Goal: Task Accomplishment & Management: Complete application form

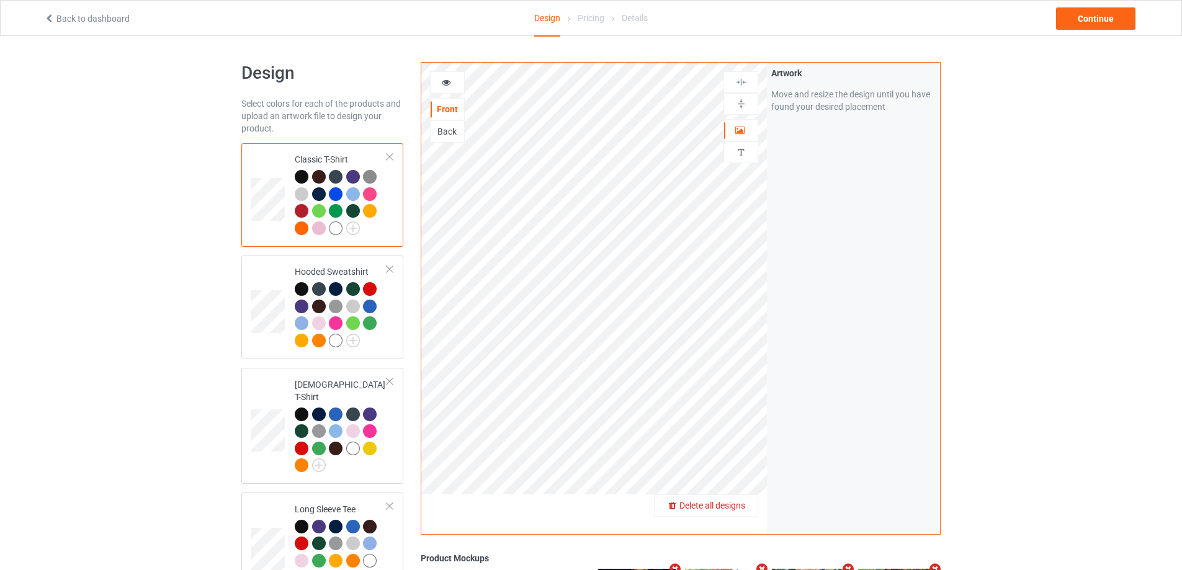
click at [736, 511] on span "Delete all designs" at bounding box center [713, 506] width 66 height 10
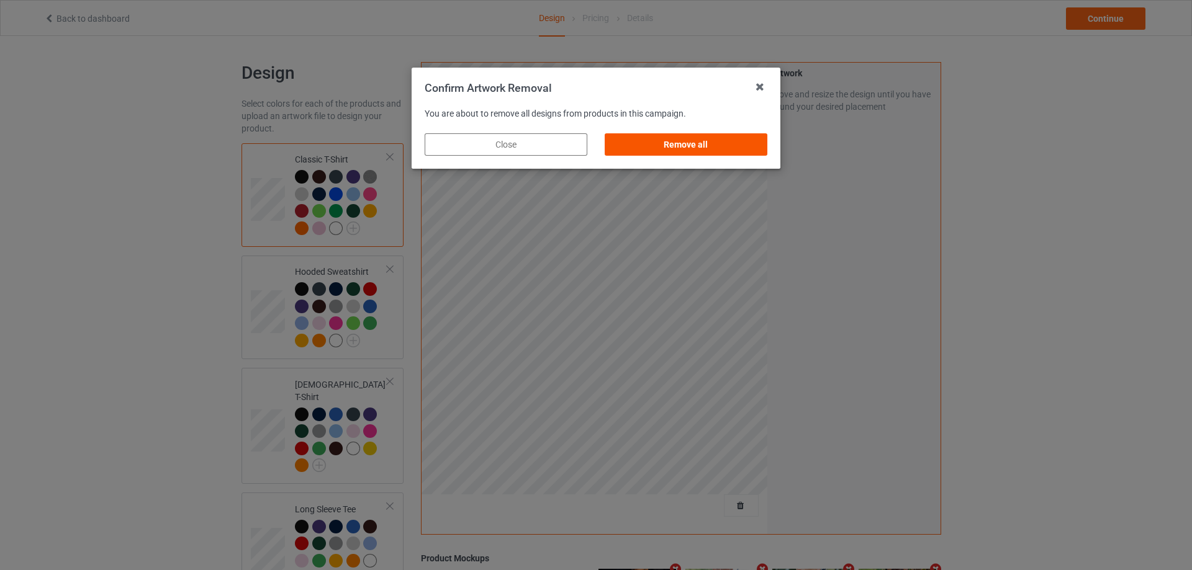
click at [706, 145] on div "Remove all" at bounding box center [686, 144] width 163 height 22
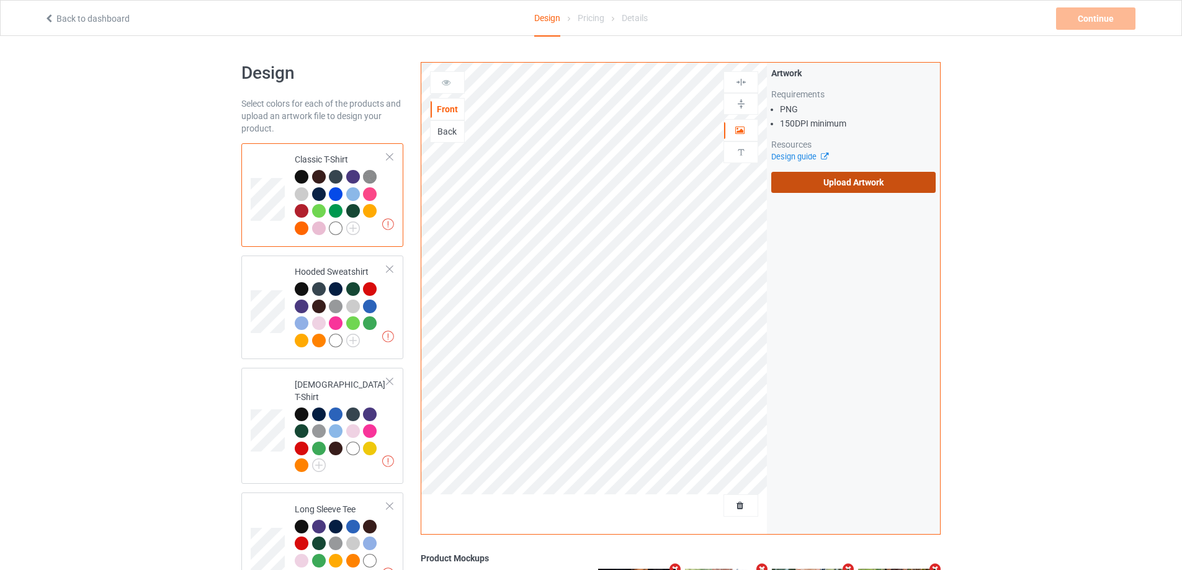
click at [866, 183] on label "Upload Artwork" at bounding box center [854, 182] width 164 height 21
click at [0, 0] on input "Upload Artwork" at bounding box center [0, 0] width 0 height 0
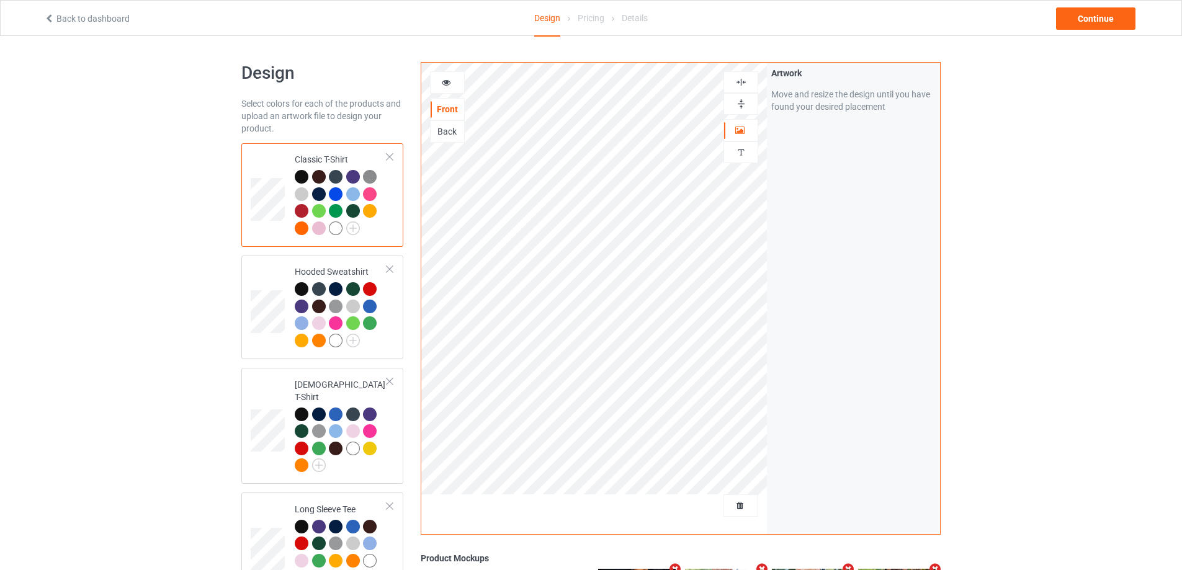
click at [81, 18] on link "Back to dashboard" at bounding box center [87, 19] width 86 height 10
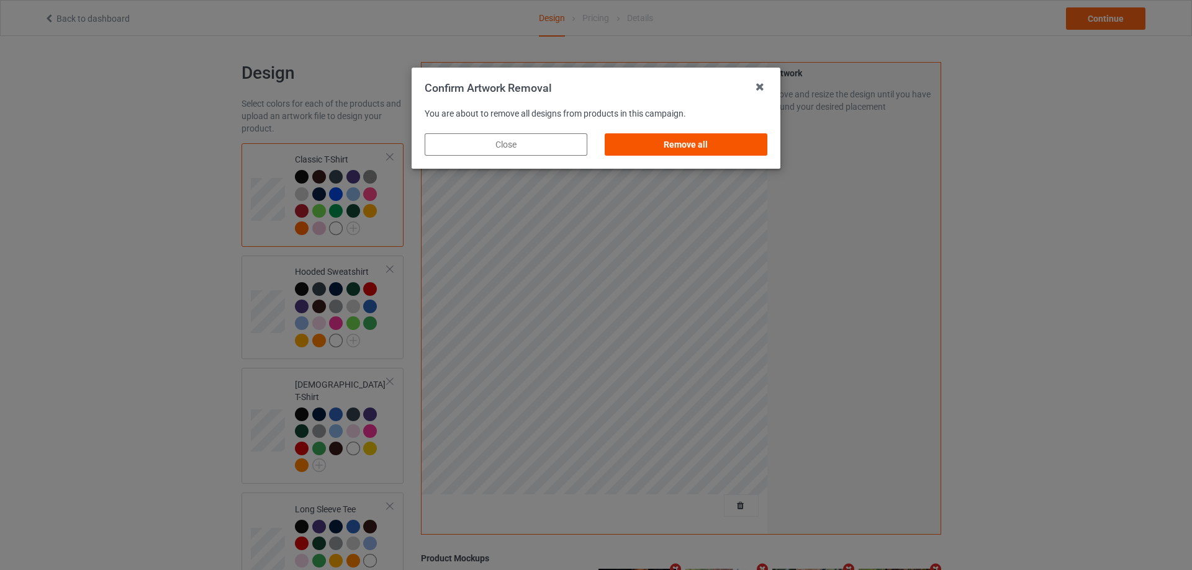
click at [707, 148] on div "Remove all" at bounding box center [686, 144] width 163 height 22
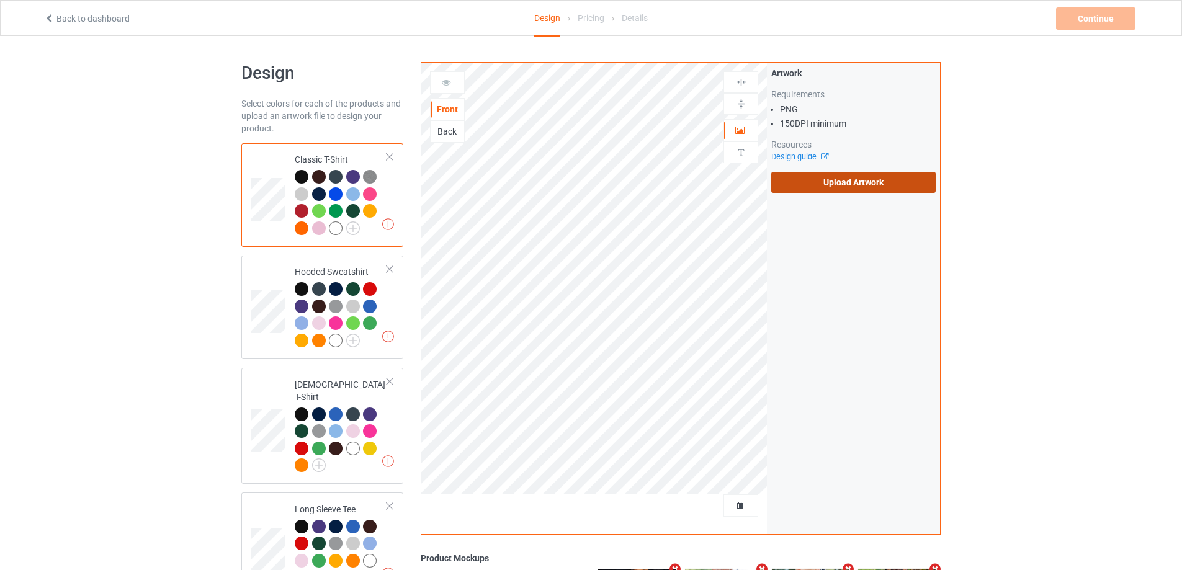
click at [783, 187] on label "Upload Artwork" at bounding box center [854, 182] width 164 height 21
click at [0, 0] on input "Upload Artwork" at bounding box center [0, 0] width 0 height 0
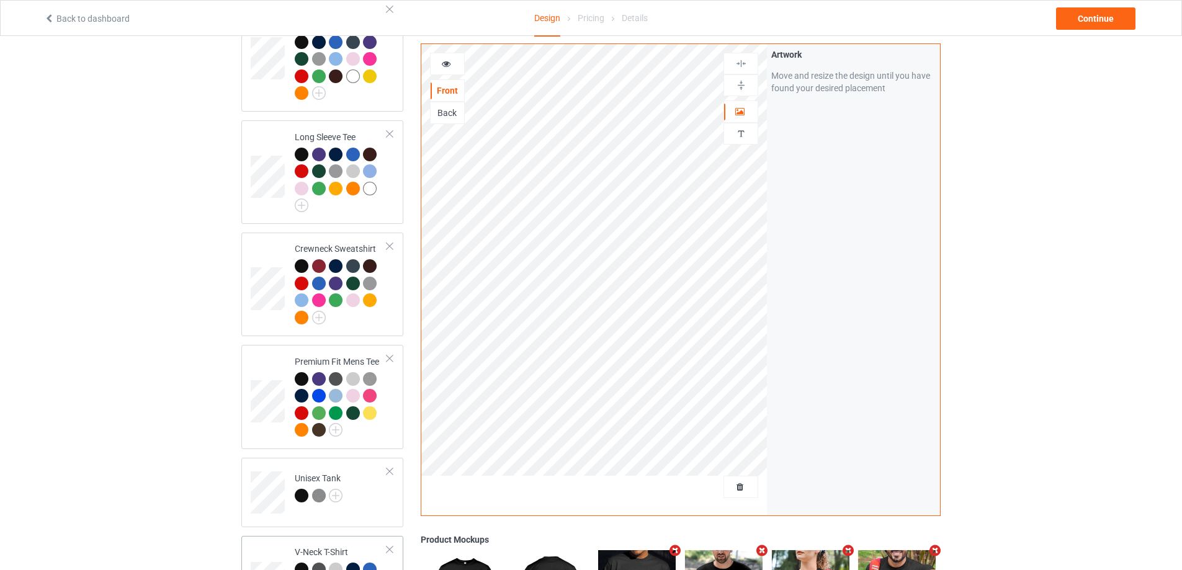
scroll to position [745, 0]
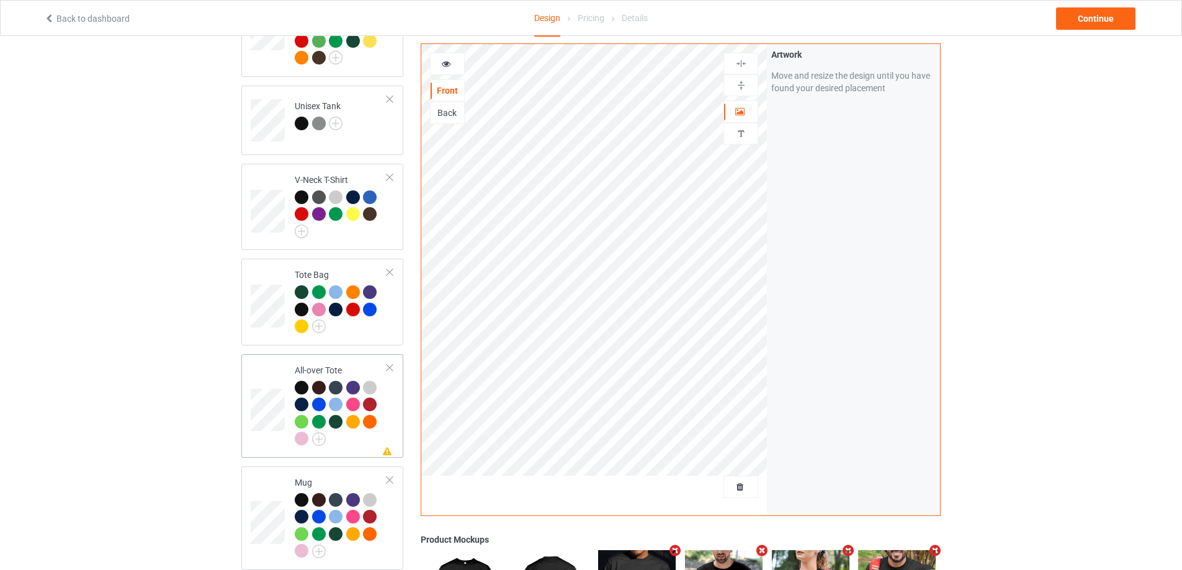
click at [368, 430] on div at bounding box center [341, 415] width 92 height 68
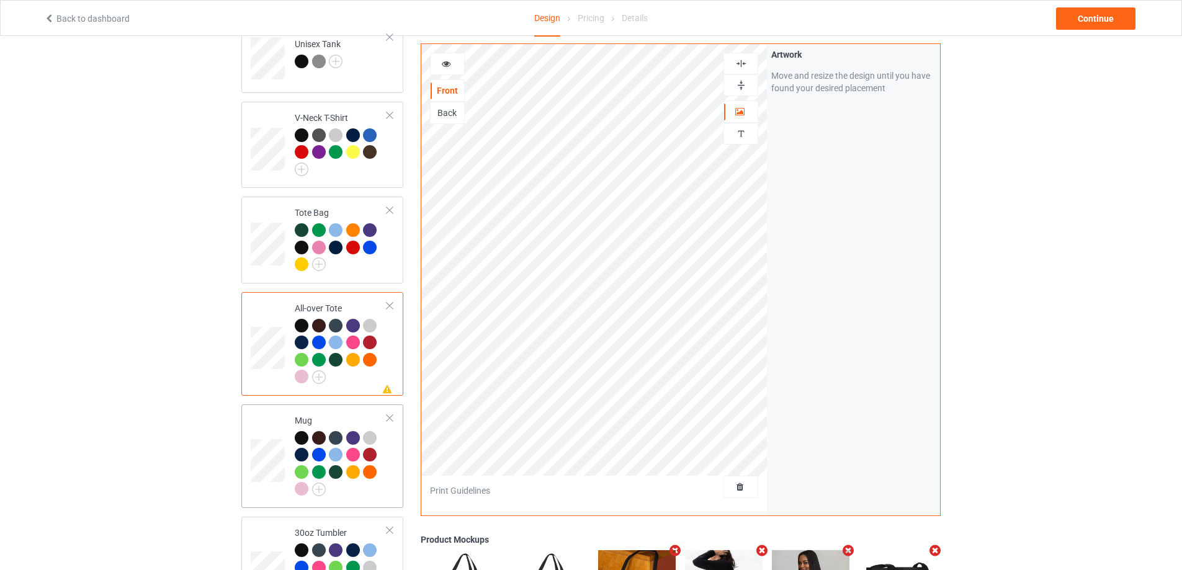
scroll to position [993, 0]
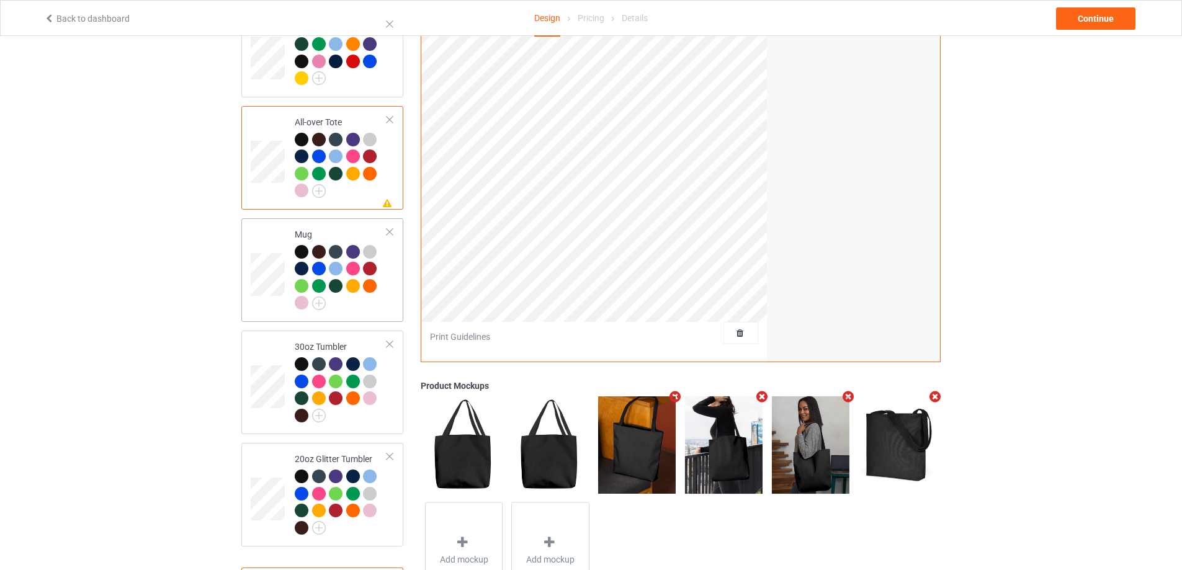
click at [374, 312] on div "Mug" at bounding box center [322, 270] width 162 height 104
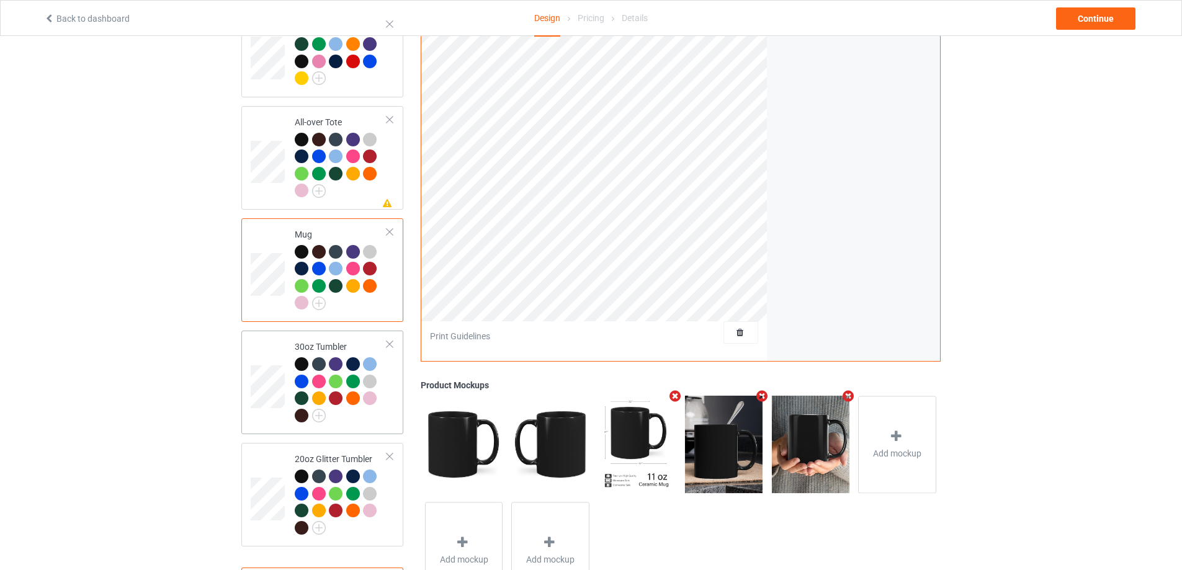
click at [373, 405] on div at bounding box center [341, 392] width 92 height 68
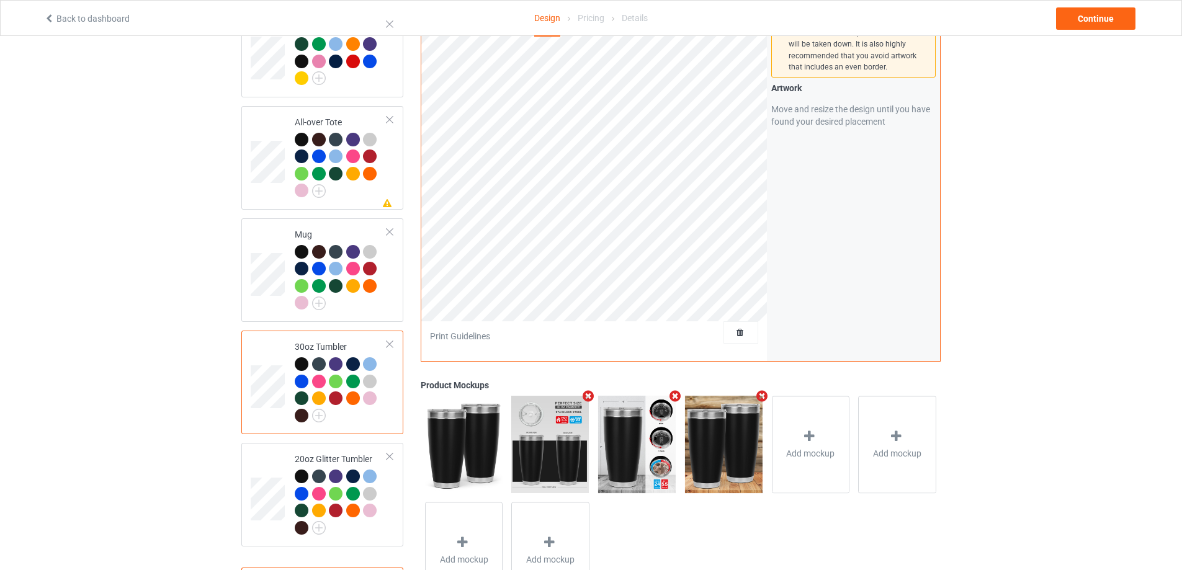
scroll to position [1049, 0]
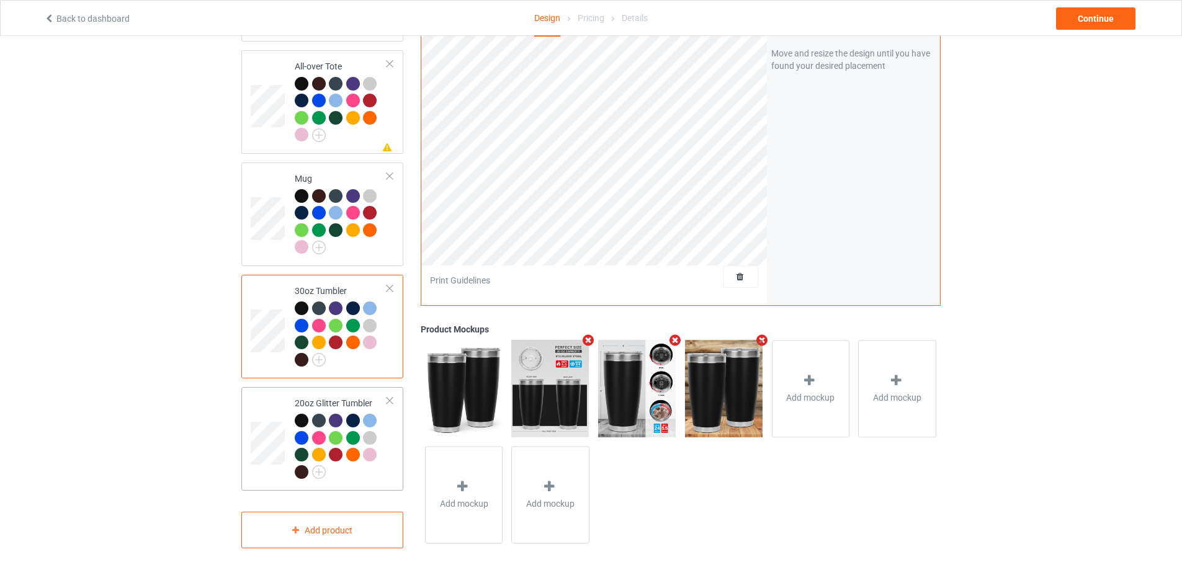
click at [390, 471] on td "20oz Glitter Tumbler" at bounding box center [341, 439] width 106 height 94
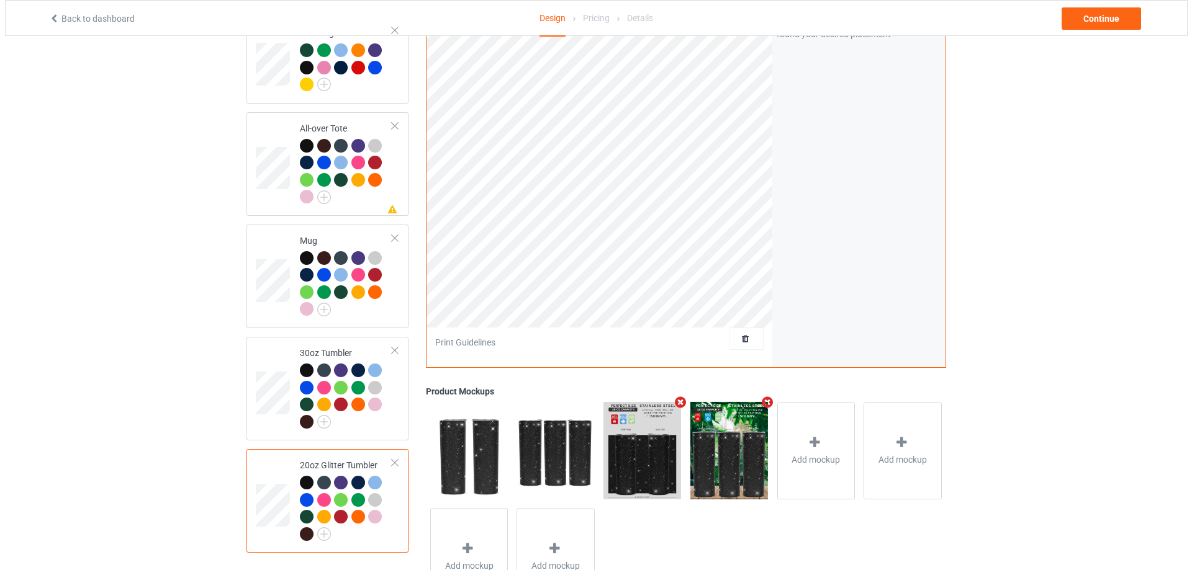
scroll to position [1049, 0]
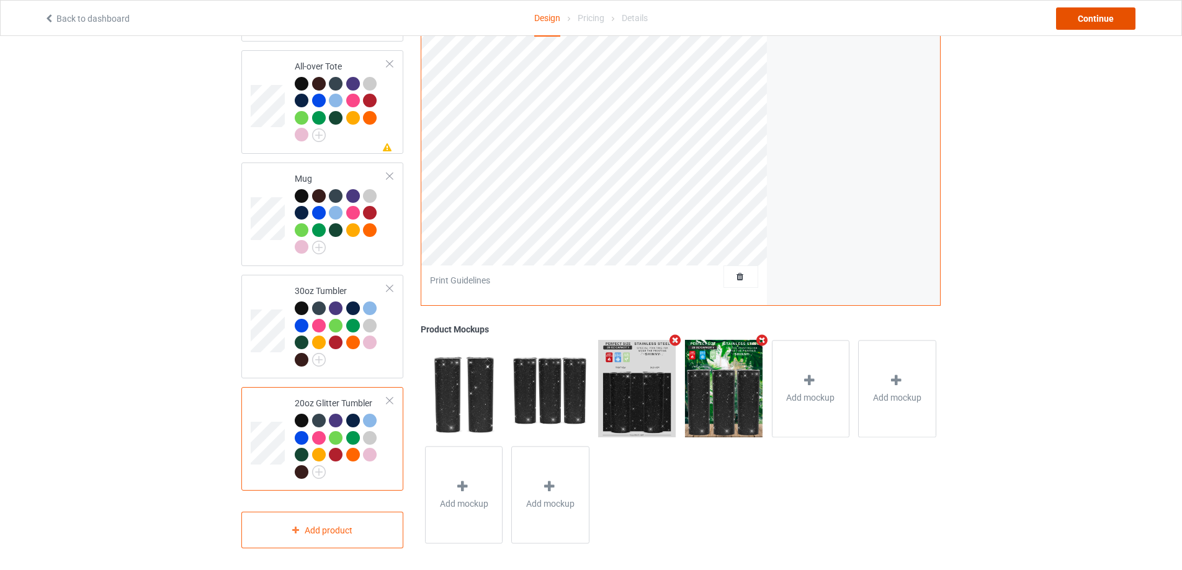
click at [1103, 19] on div "Continue" at bounding box center [1095, 18] width 79 height 22
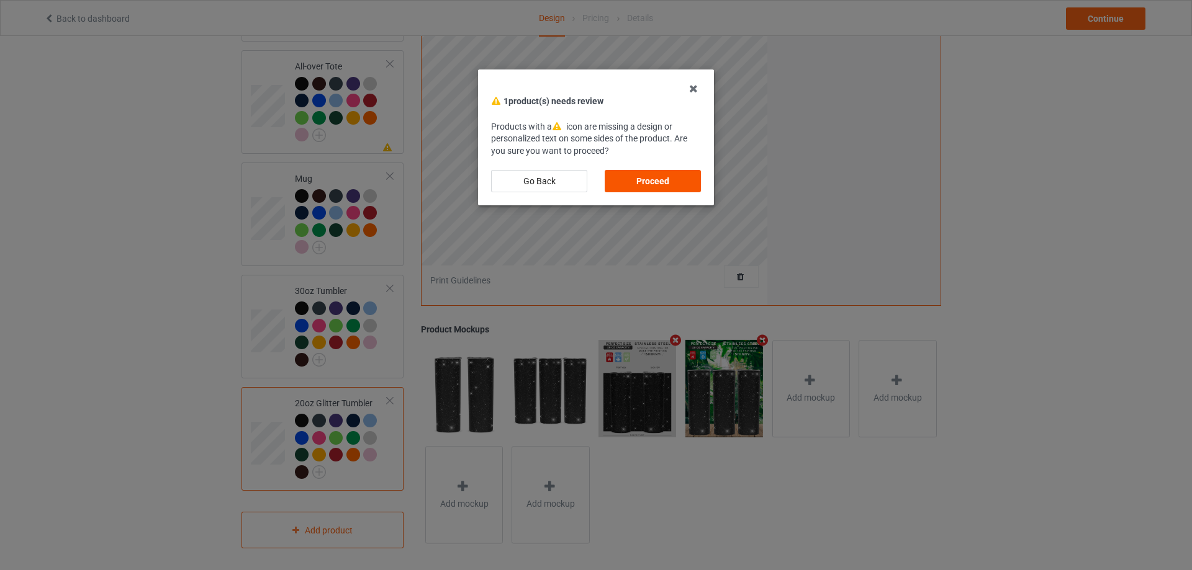
click at [672, 192] on div "Proceed" at bounding box center [653, 181] width 96 height 22
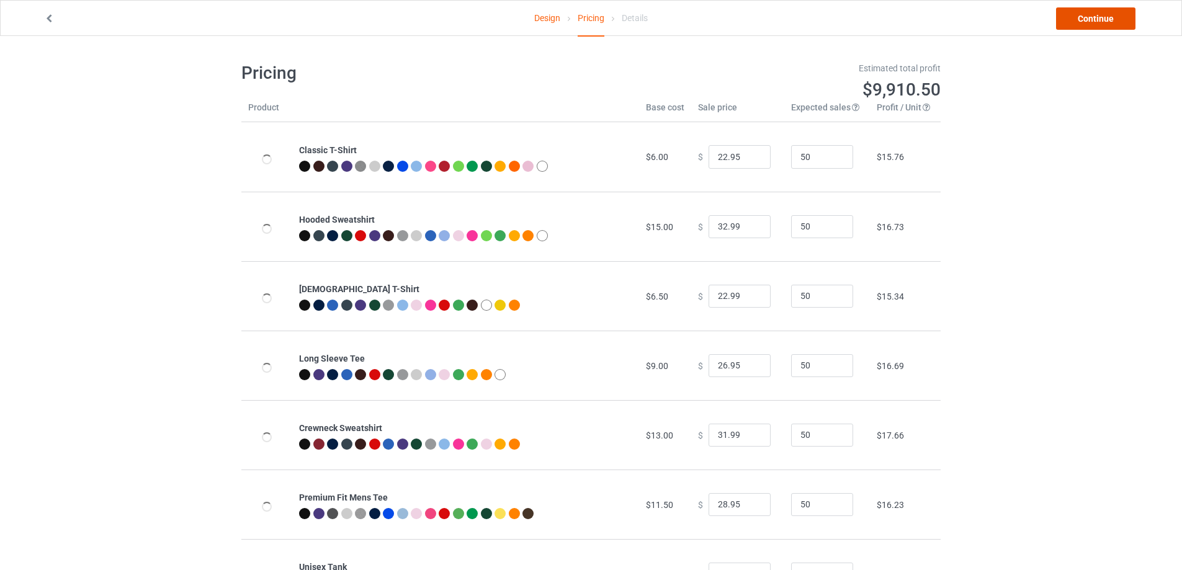
click at [1096, 20] on link "Continue" at bounding box center [1095, 18] width 79 height 22
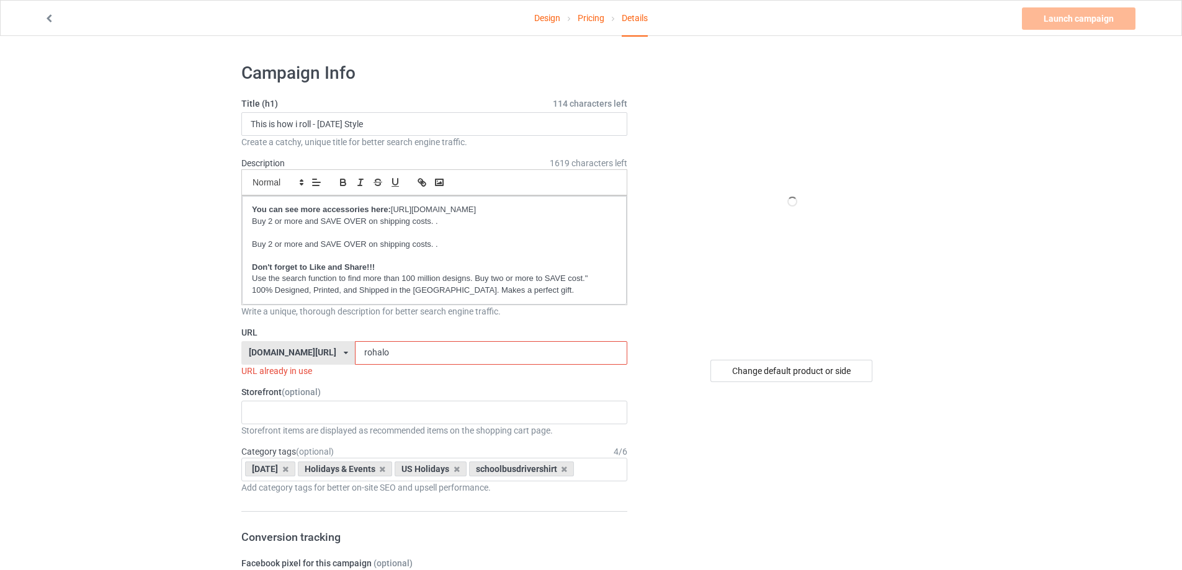
click at [373, 356] on input "rohalo" at bounding box center [491, 353] width 272 height 24
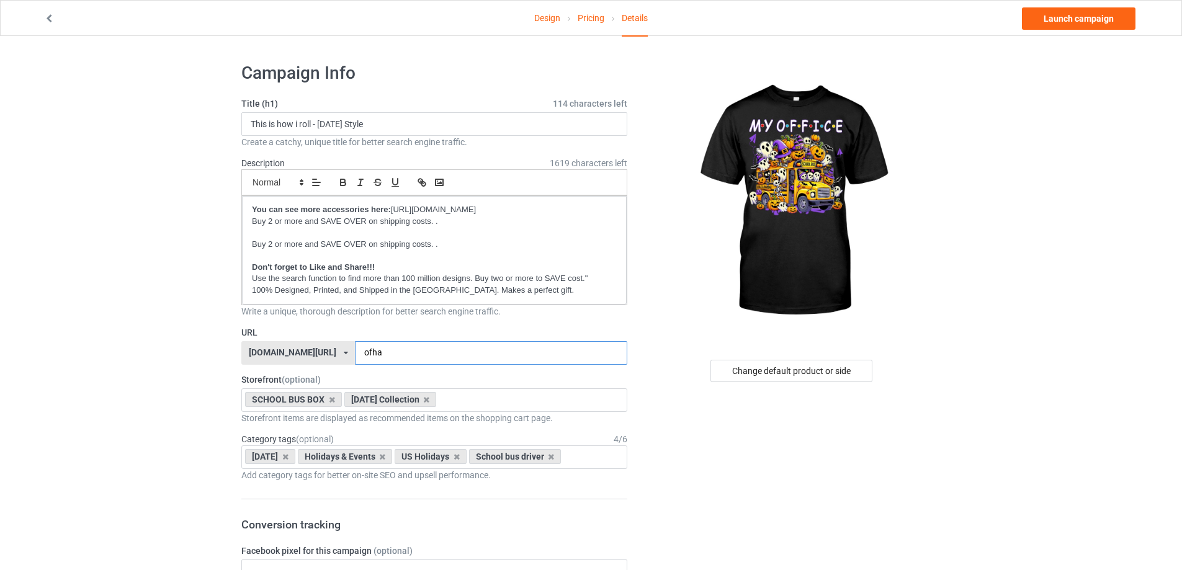
type input "ofha"
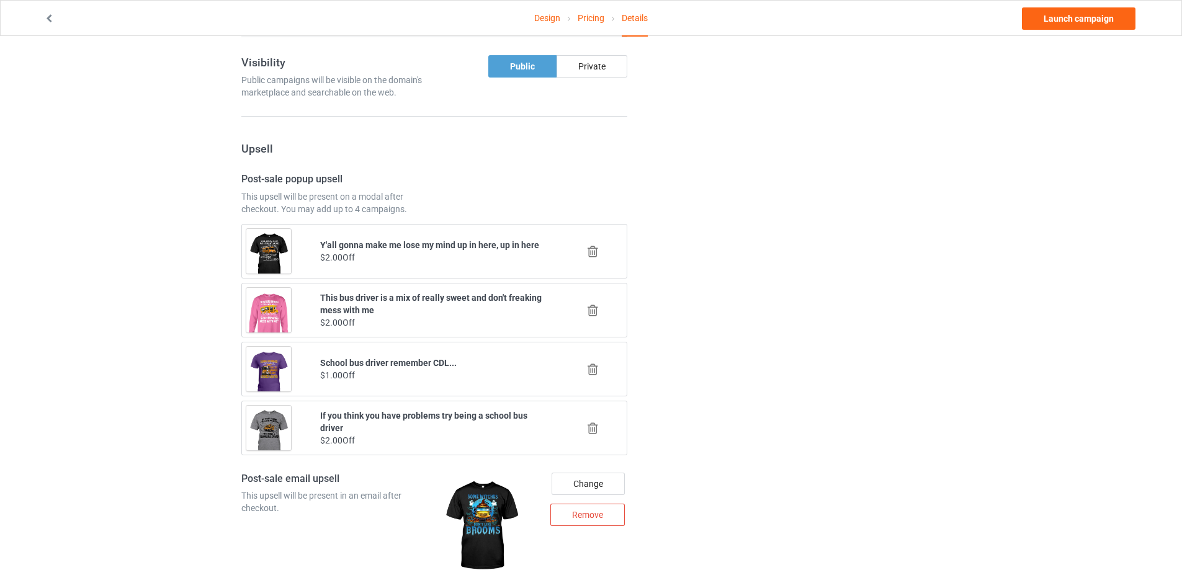
scroll to position [807, 0]
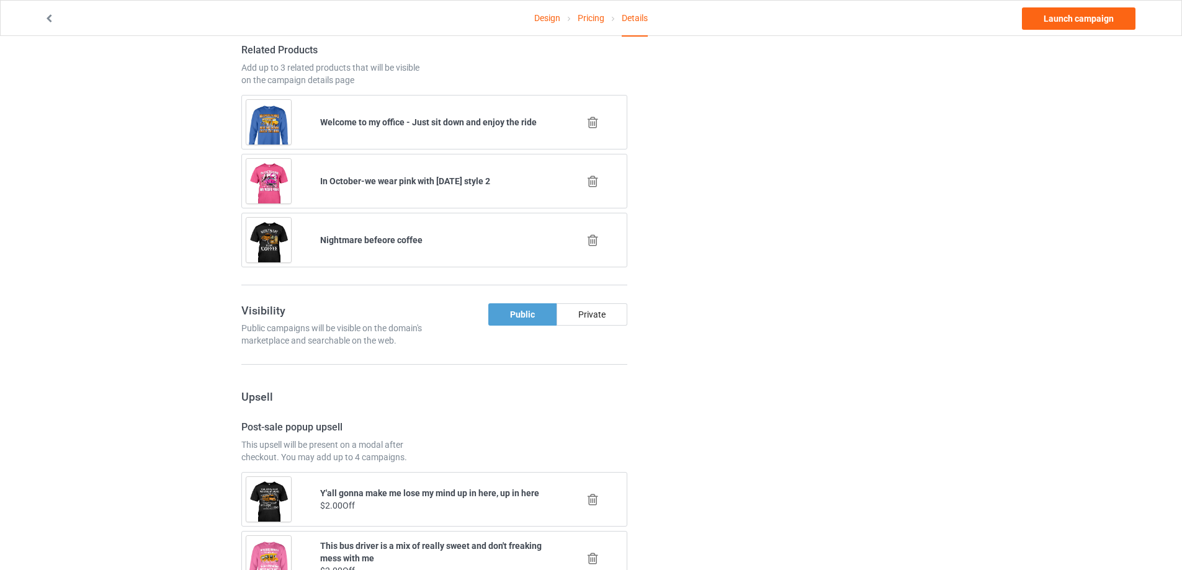
click at [595, 122] on icon at bounding box center [593, 122] width 16 height 13
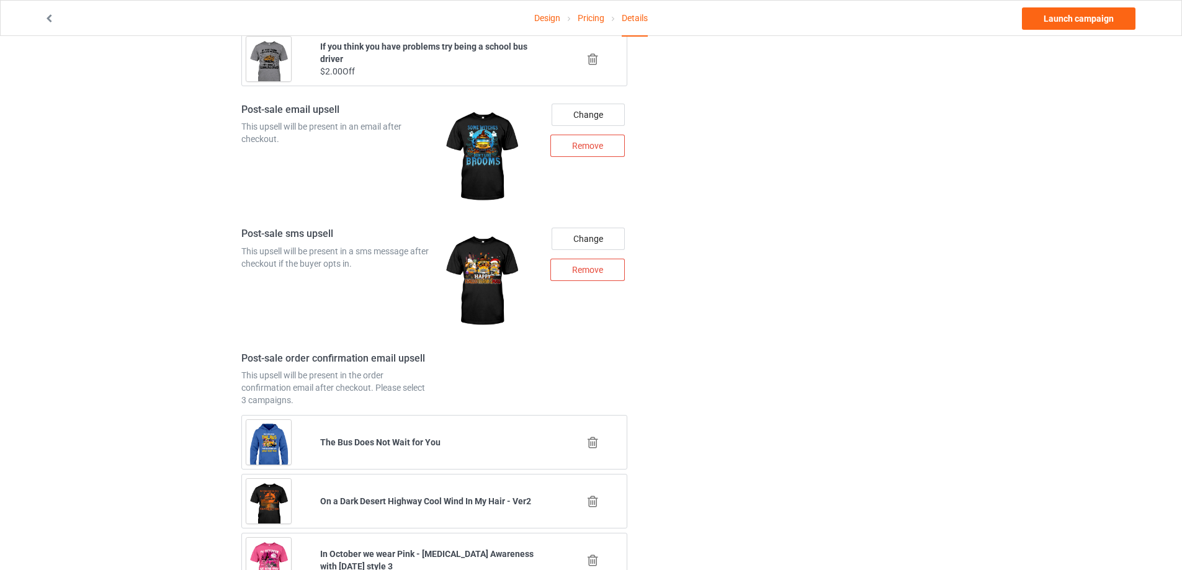
scroll to position [1482, 0]
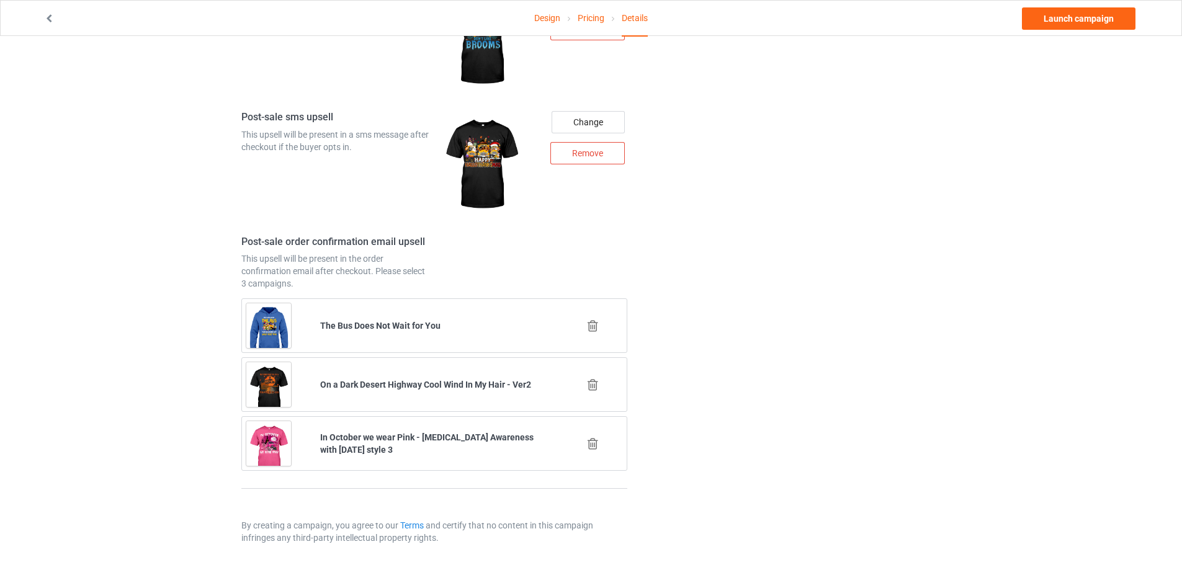
click at [590, 325] on icon at bounding box center [593, 326] width 16 height 13
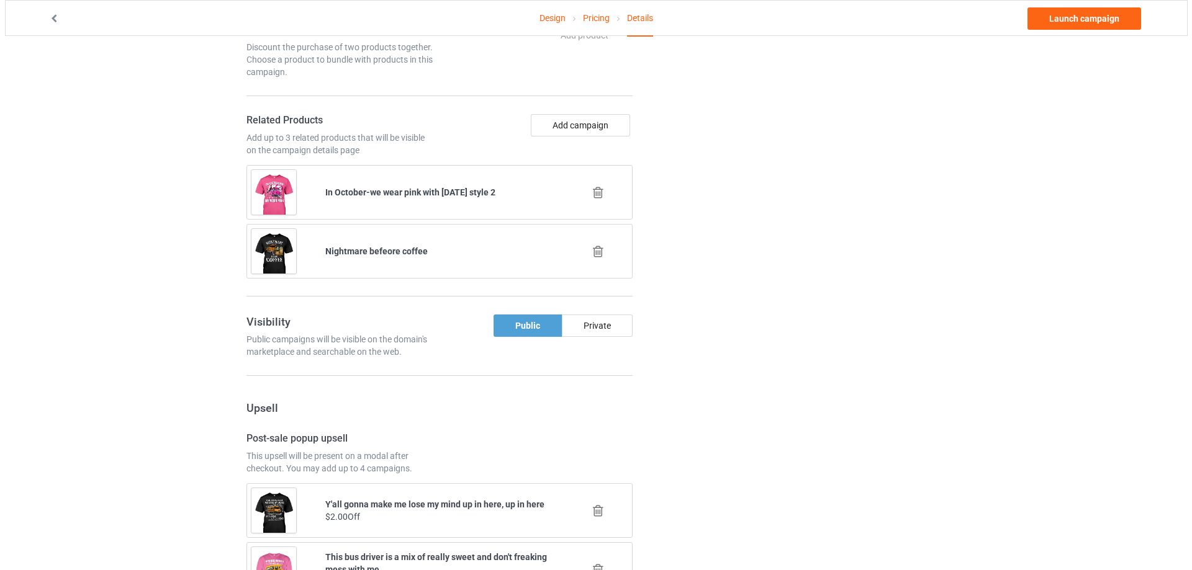
scroll to position [1423, 0]
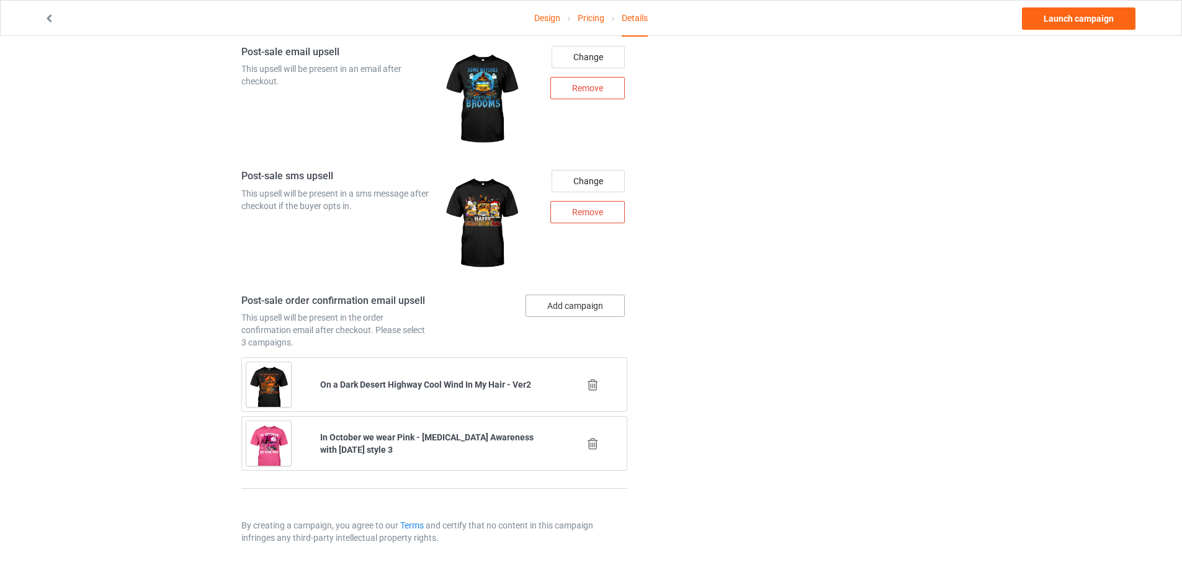
click at [588, 305] on button "Add campaign" at bounding box center [575, 306] width 99 height 22
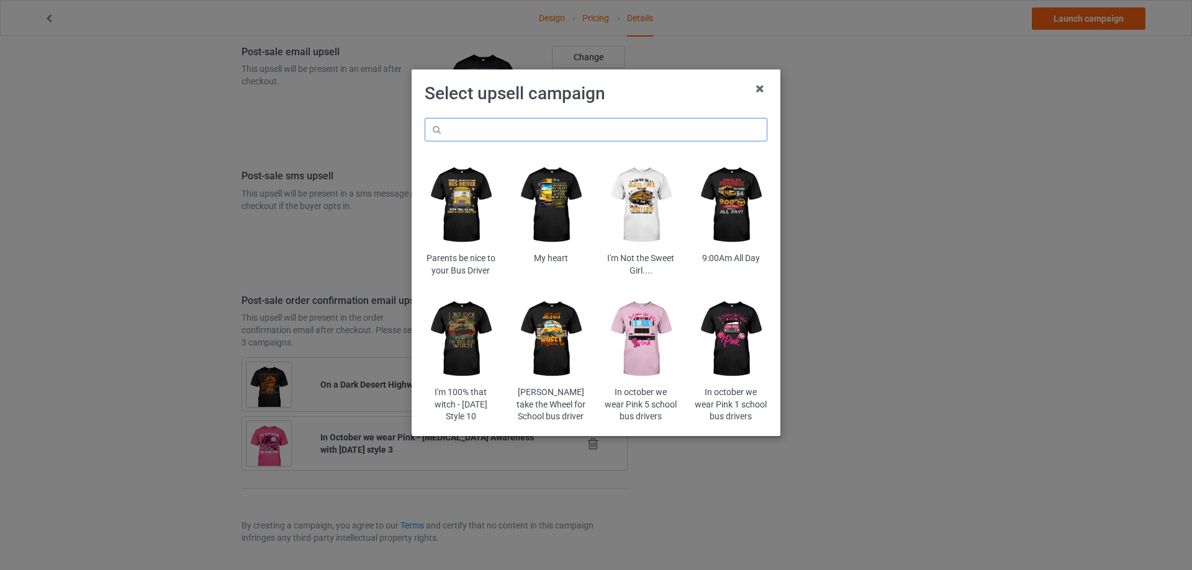
click at [524, 138] on input "text" at bounding box center [596, 130] width 343 height 24
type input "merry"
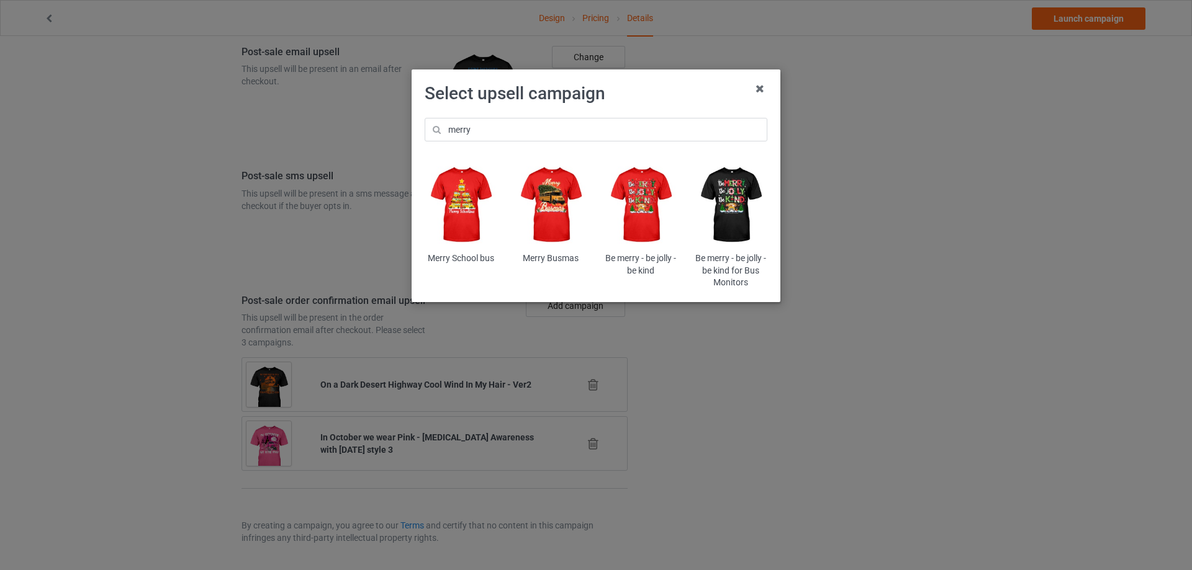
click at [649, 211] on img at bounding box center [641, 205] width 73 height 91
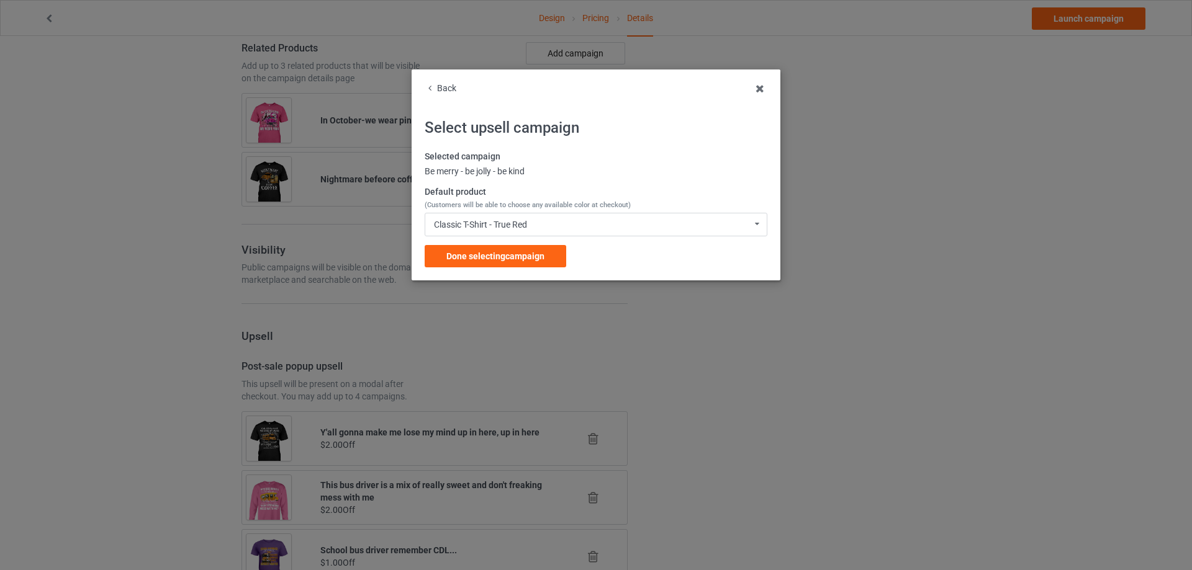
scroll to position [1423, 0]
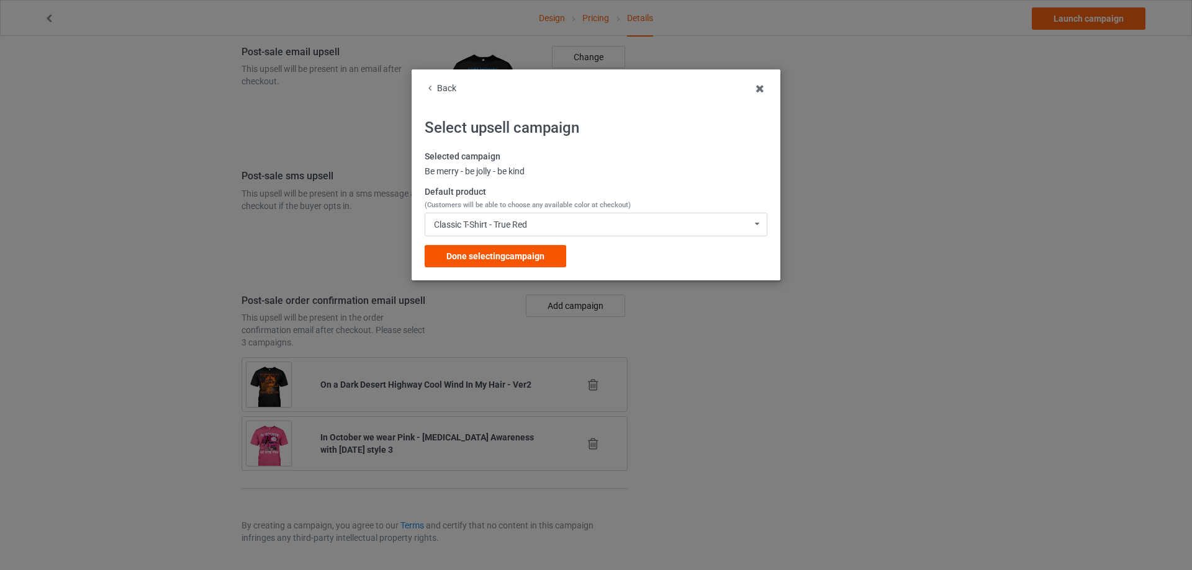
click at [531, 253] on span "Done selecting campaign" at bounding box center [495, 256] width 98 height 10
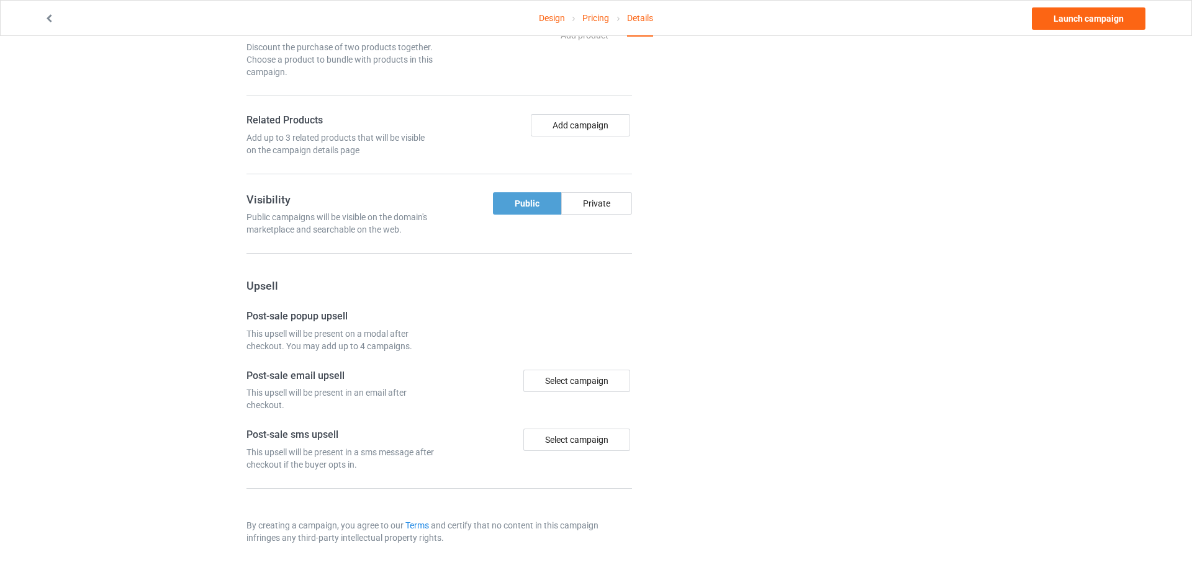
scroll to position [737, 0]
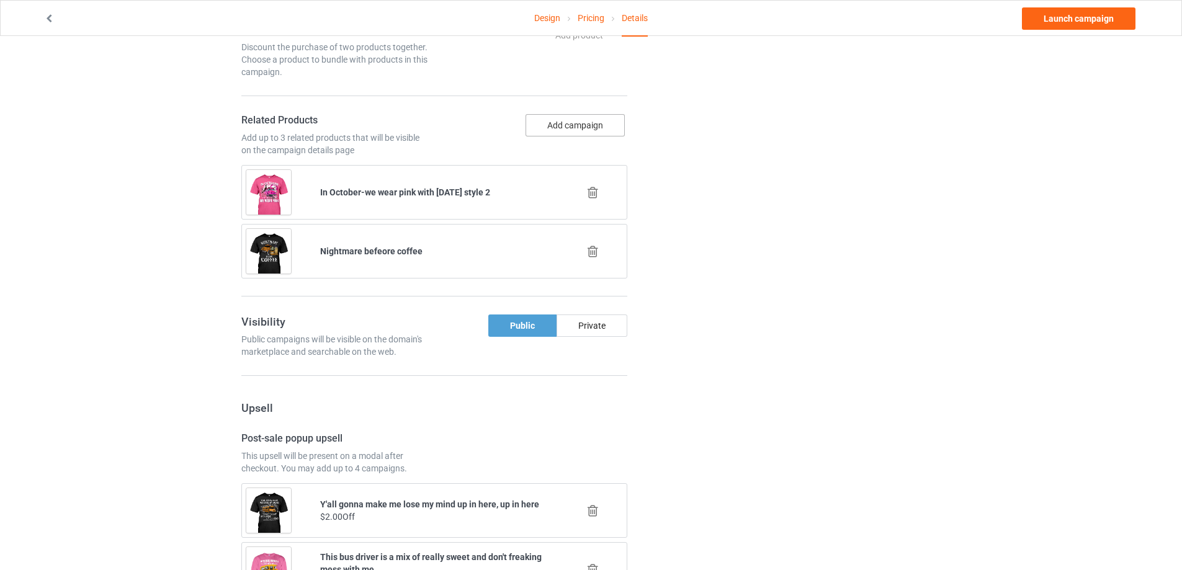
click at [570, 120] on button "Add campaign" at bounding box center [575, 125] width 99 height 22
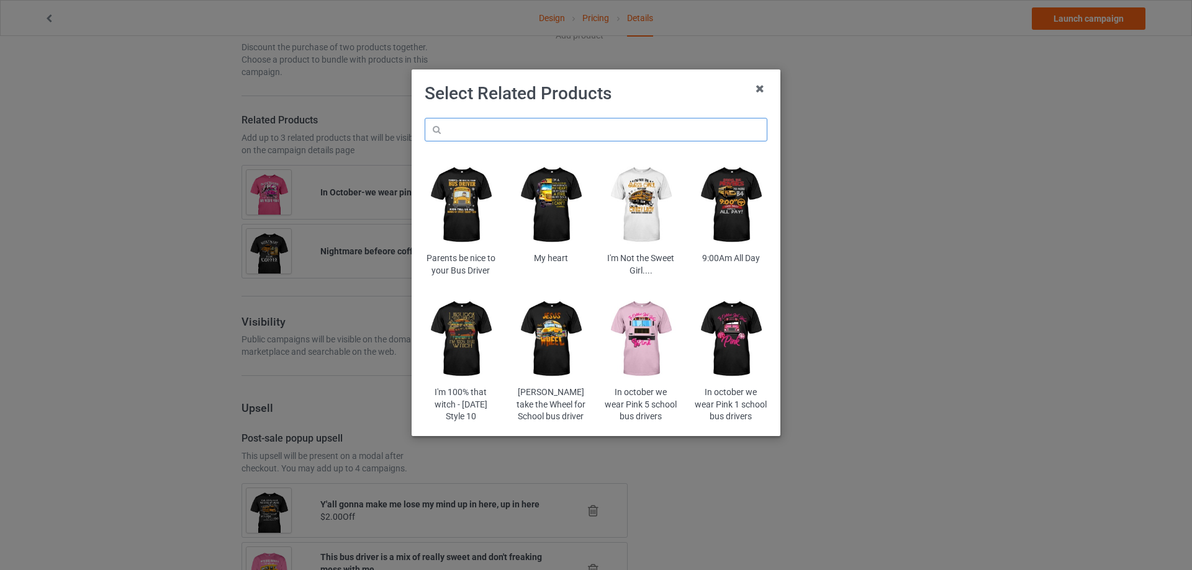
click at [549, 134] on input "text" at bounding box center [596, 130] width 343 height 24
paste input "pioc"
type input "pioc"
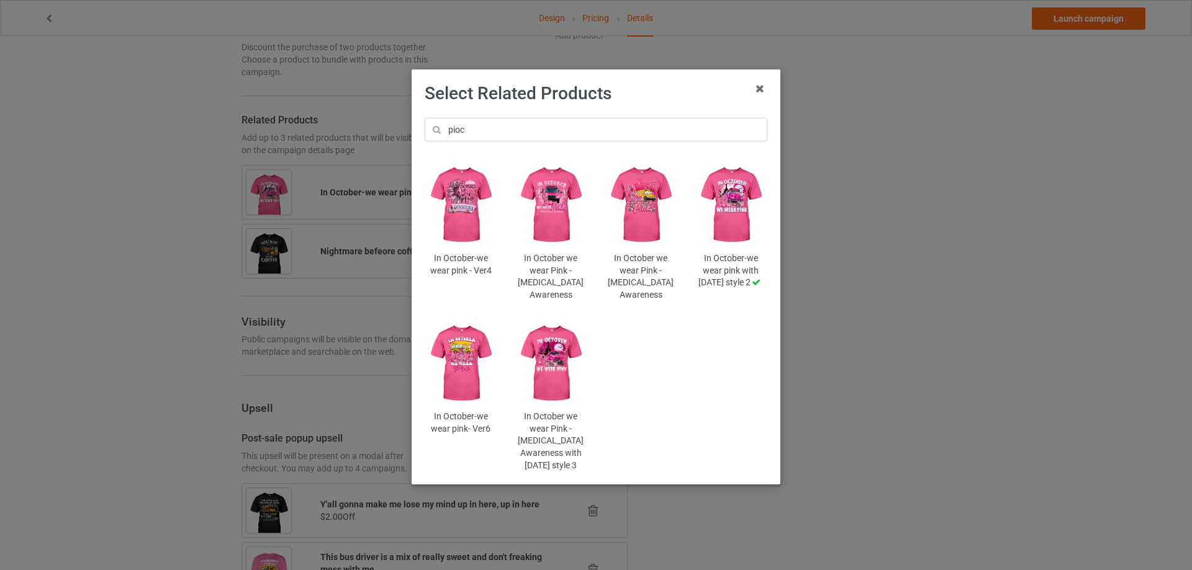
click at [629, 198] on img at bounding box center [641, 205] width 73 height 91
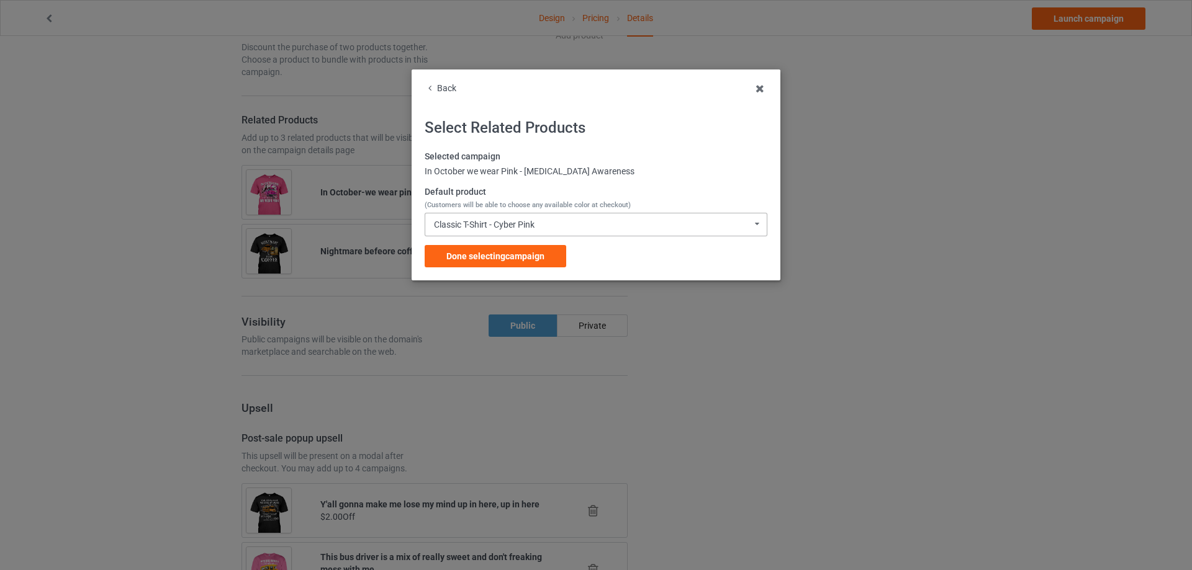
click at [480, 226] on div "Classic T-Shirt - Cyber Pink" at bounding box center [484, 224] width 101 height 9
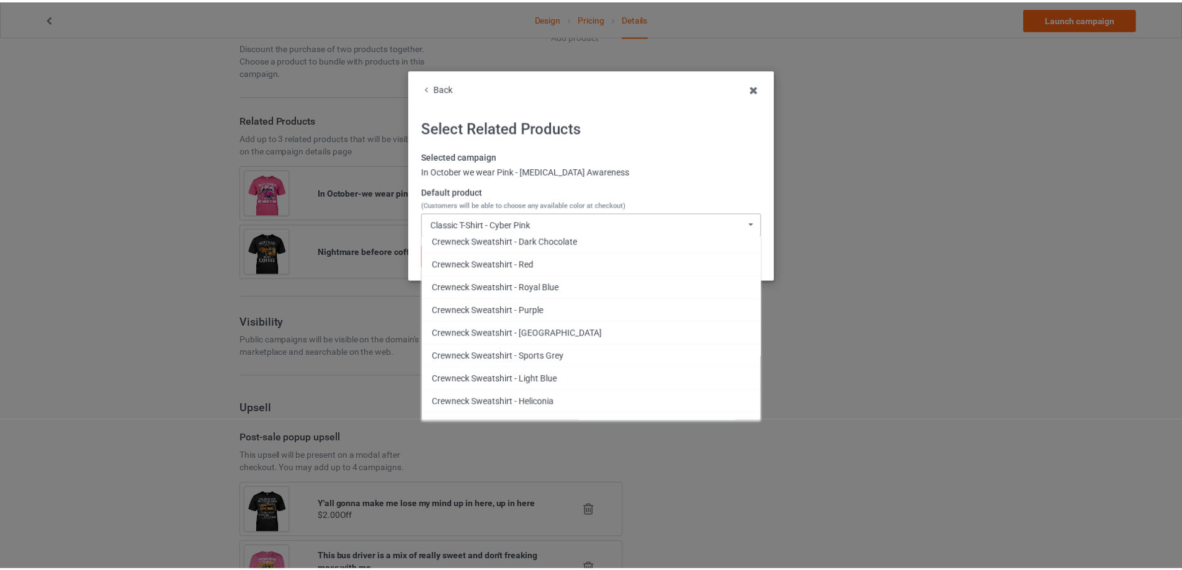
scroll to position [1676, 0]
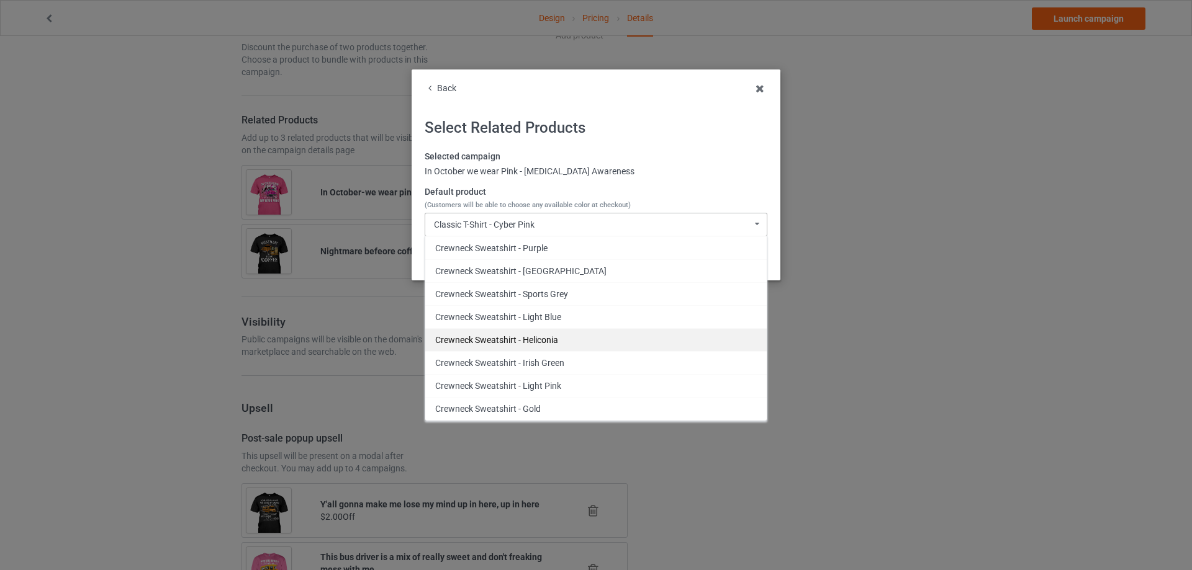
click at [584, 331] on div "Crewneck Sweatshirt - Heliconia" at bounding box center [595, 339] width 341 height 23
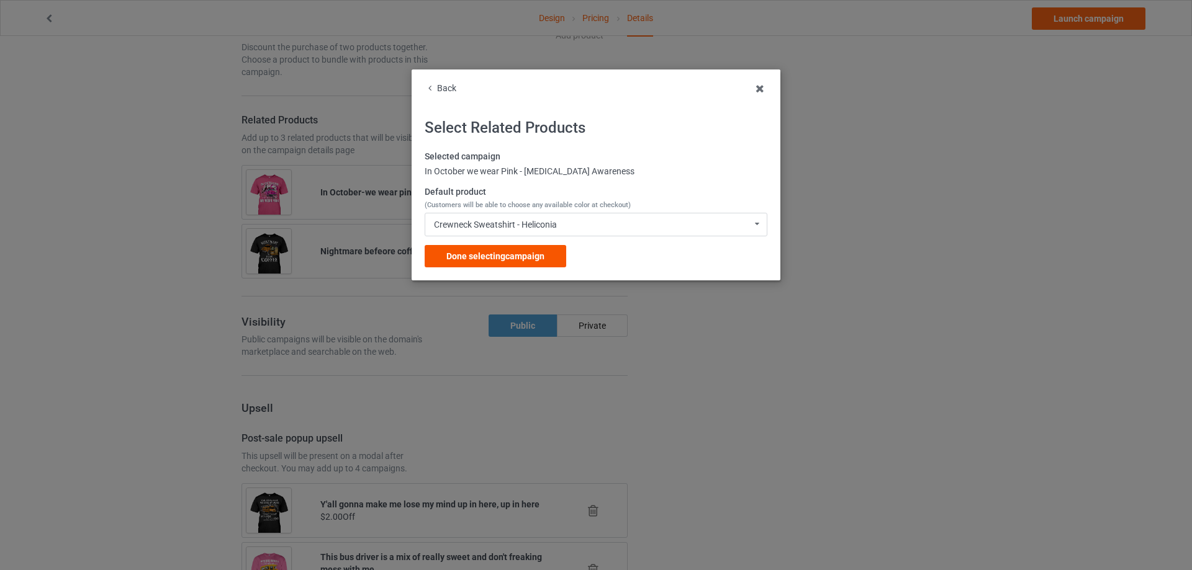
click at [538, 253] on span "Done selecting campaign" at bounding box center [495, 256] width 98 height 10
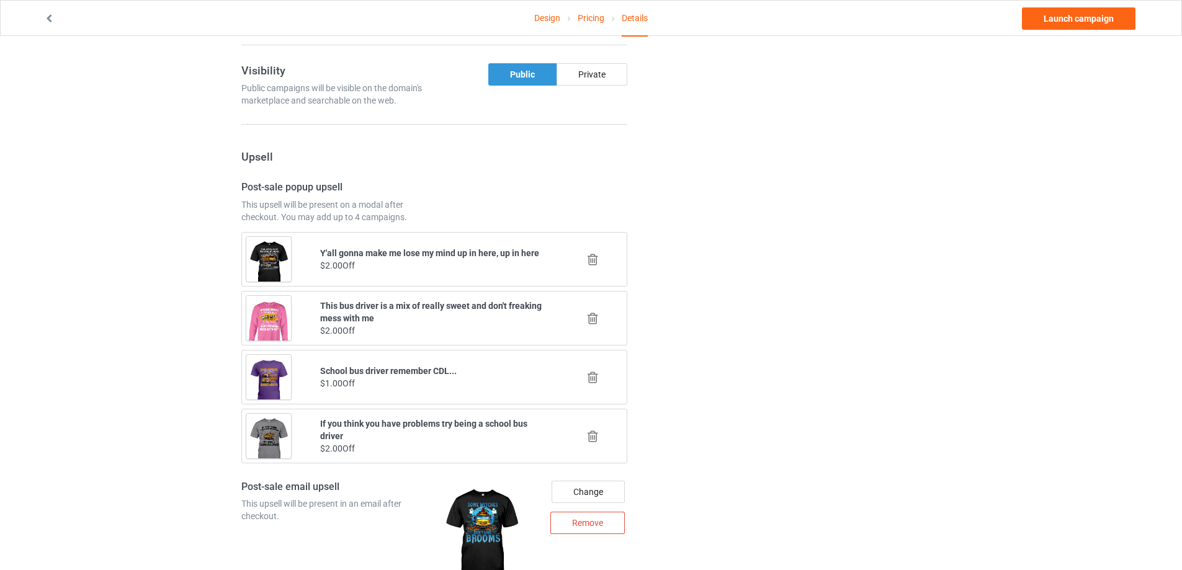
scroll to position [1109, 0]
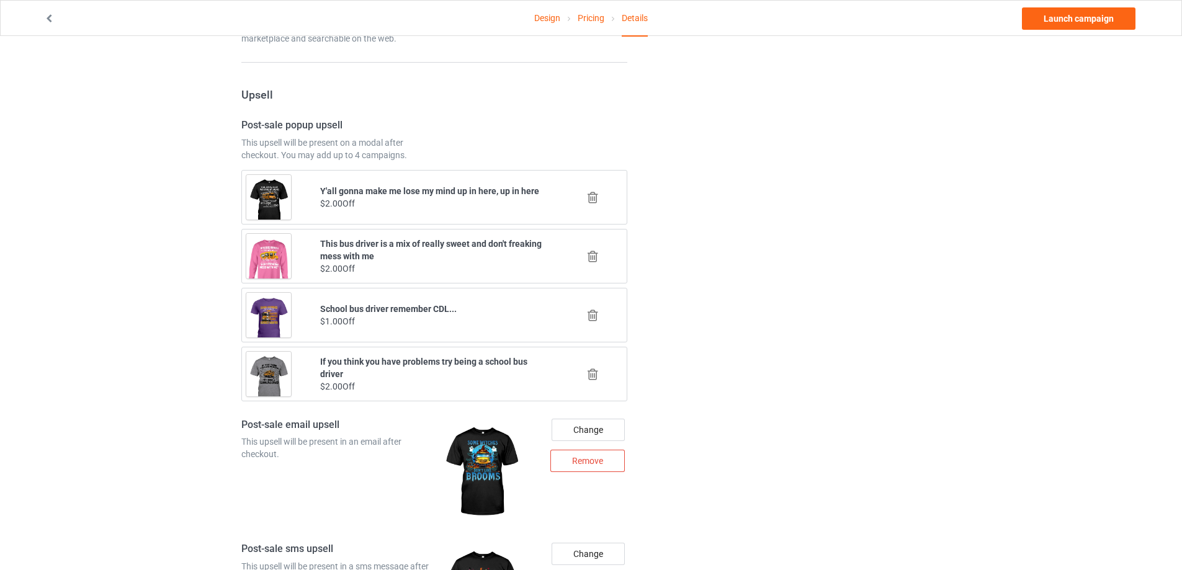
click at [595, 315] on icon at bounding box center [593, 315] width 16 height 13
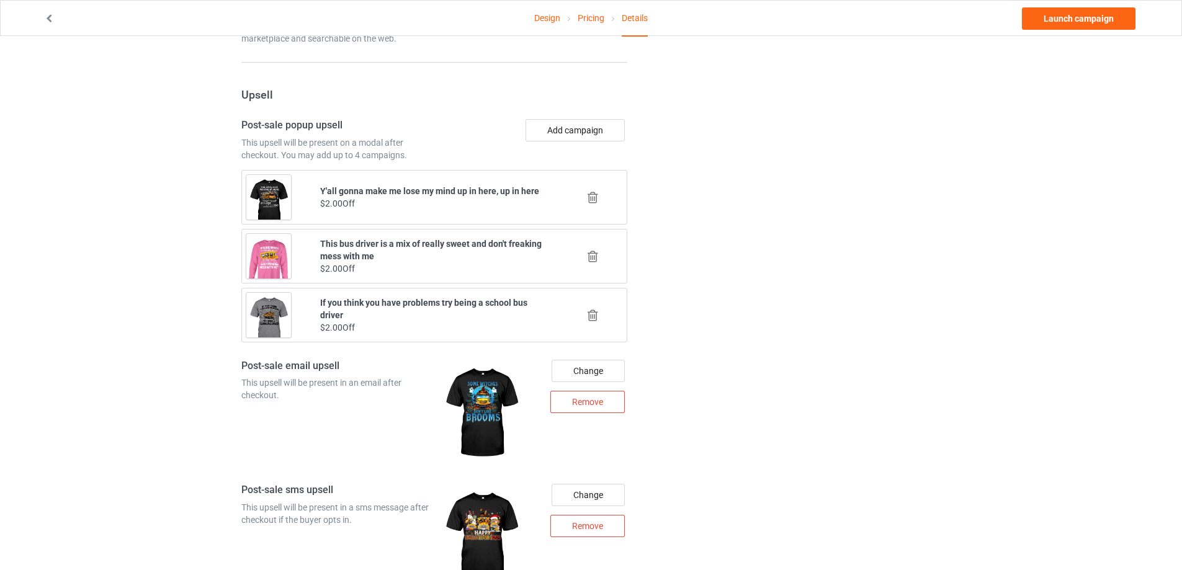
click at [583, 142] on div "Add campaign" at bounding box center [533, 140] width 197 height 42
click at [583, 137] on button "Add campaign" at bounding box center [575, 130] width 99 height 22
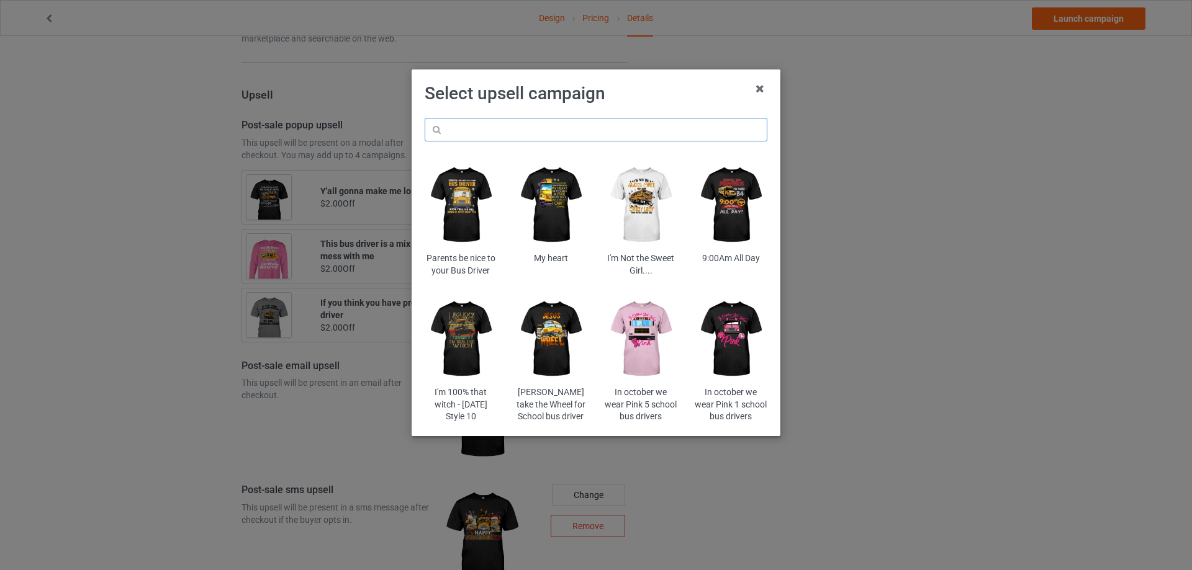
click at [579, 137] on input "text" at bounding box center [596, 130] width 343 height 24
paste input "wa5bu"
type input "wa5bu"
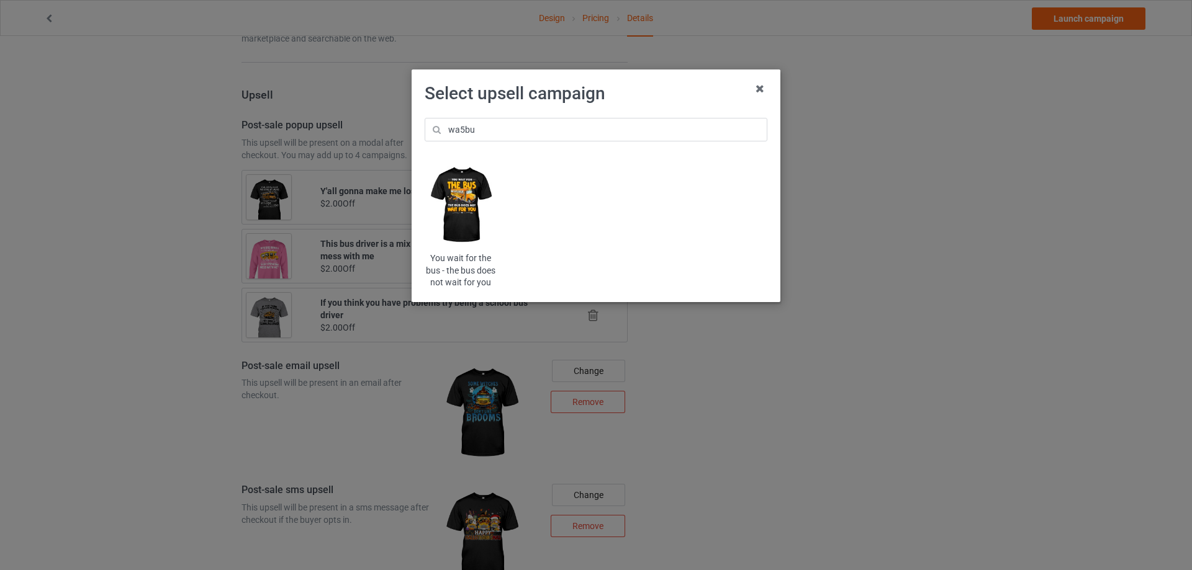
click at [471, 192] on img at bounding box center [461, 205] width 73 height 91
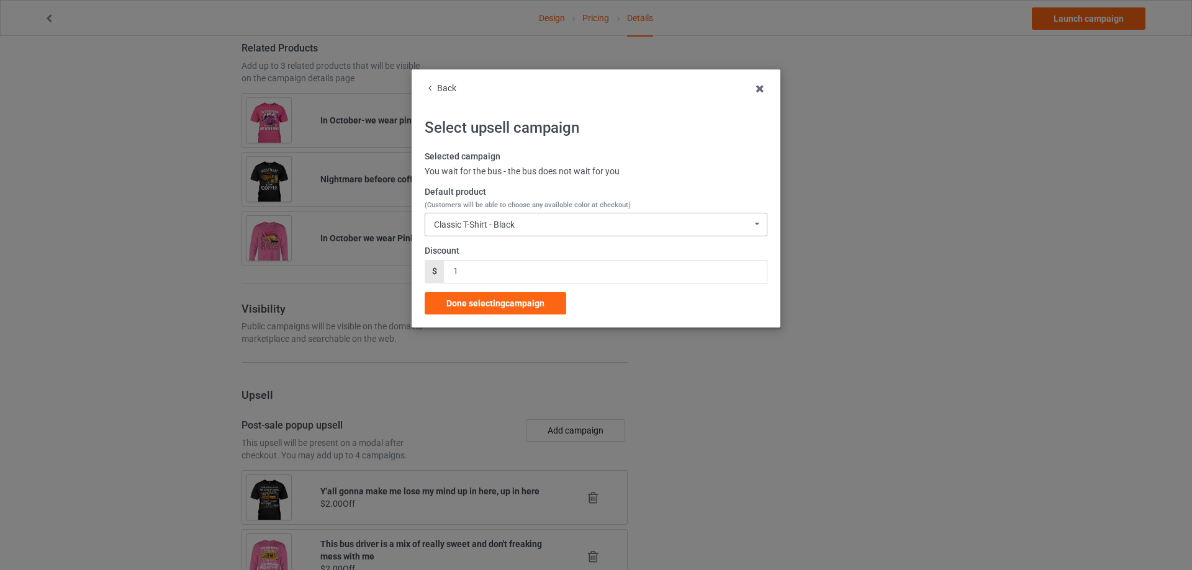
scroll to position [1109, 0]
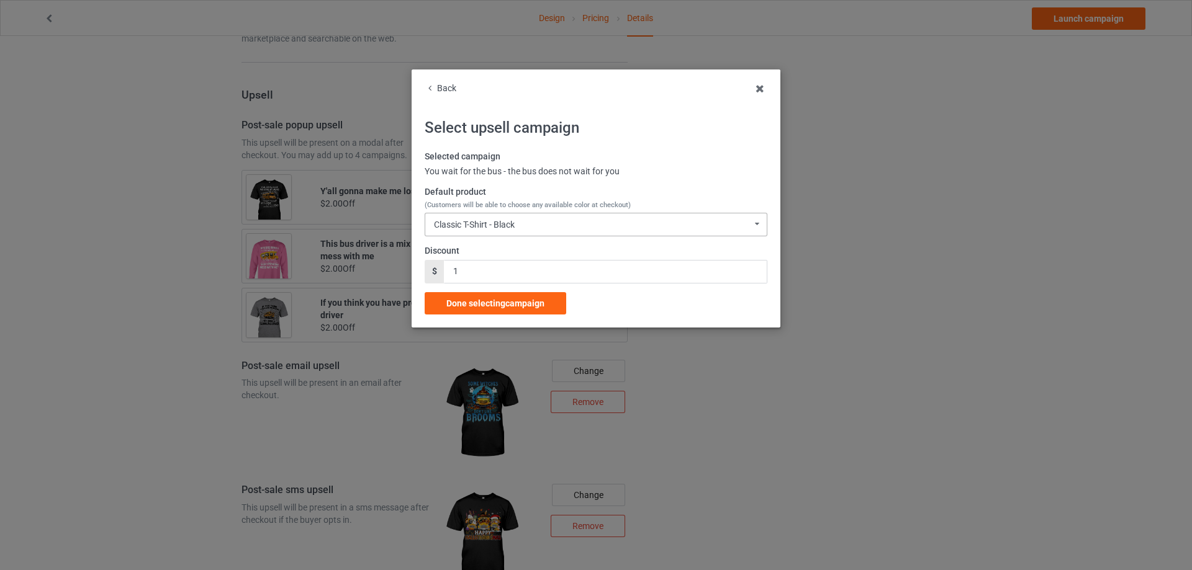
click at [497, 229] on div "Classic T-Shirt - Black" at bounding box center [474, 224] width 81 height 9
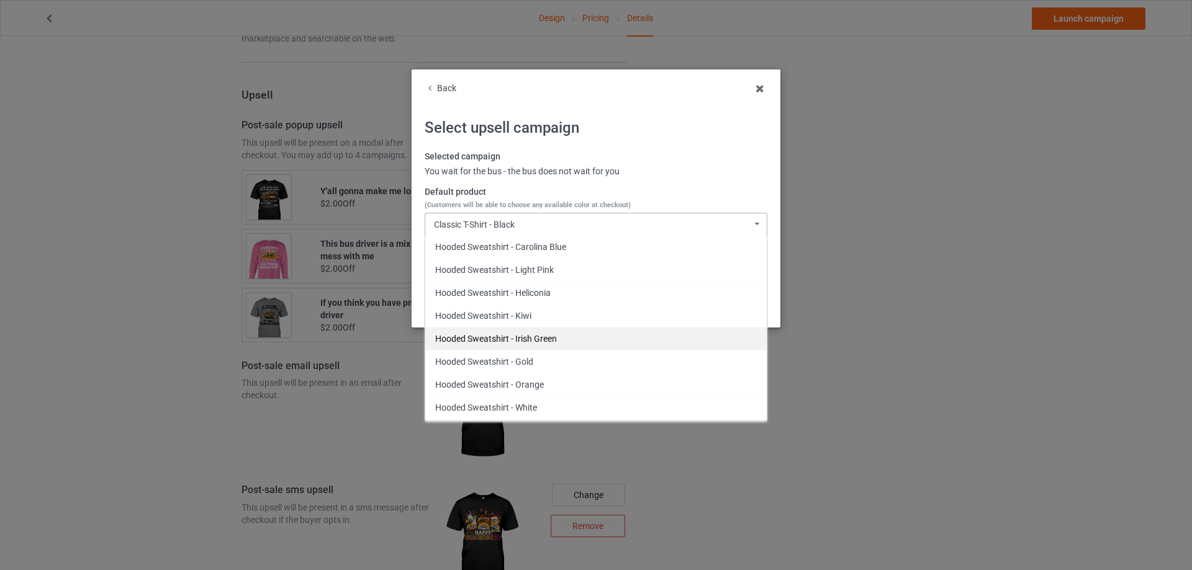
scroll to position [559, 0]
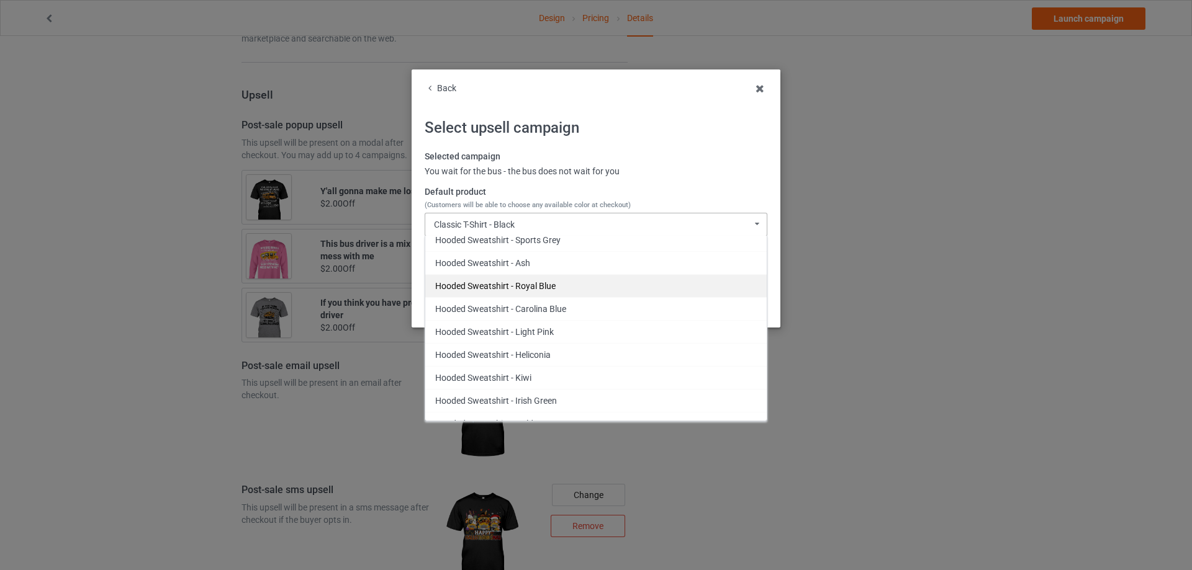
click at [557, 290] on div "Hooded Sweatshirt - Royal Blue" at bounding box center [595, 285] width 341 height 23
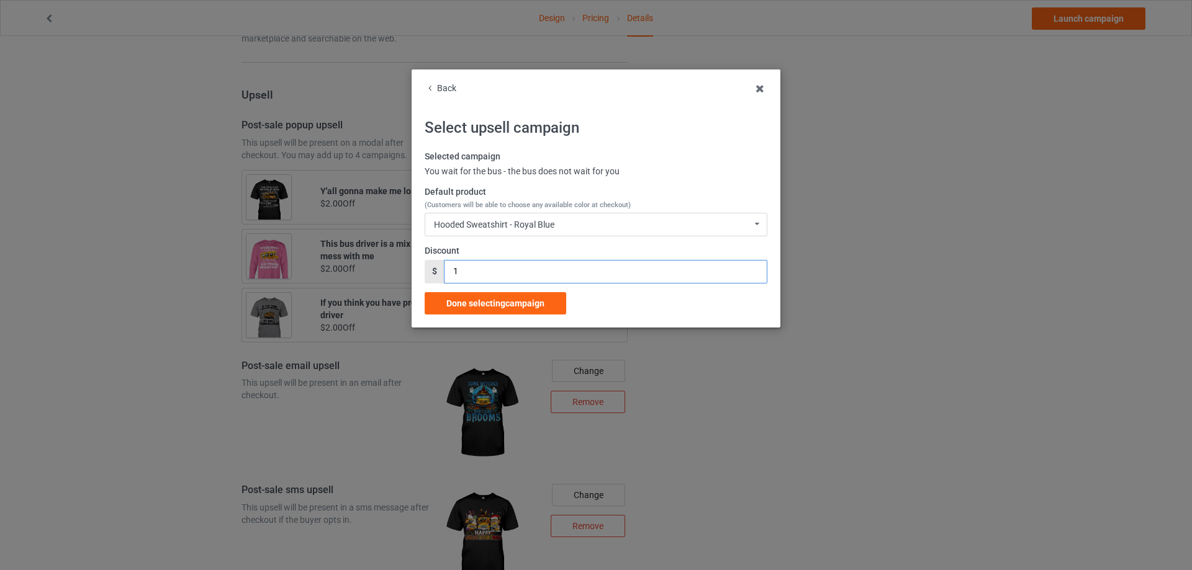
drag, startPoint x: 486, startPoint y: 276, endPoint x: 436, endPoint y: 279, distance: 50.4
click at [439, 279] on div "$ 1" at bounding box center [596, 272] width 343 height 24
type input "2"
click at [481, 302] on span "Done selecting campaign" at bounding box center [495, 304] width 98 height 10
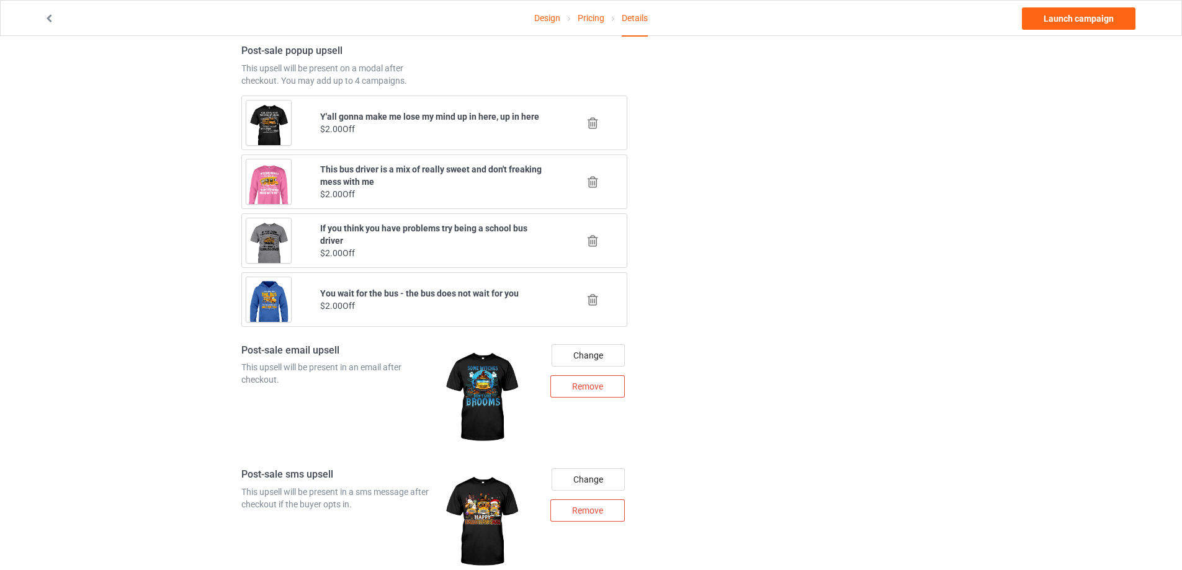
scroll to position [1541, 0]
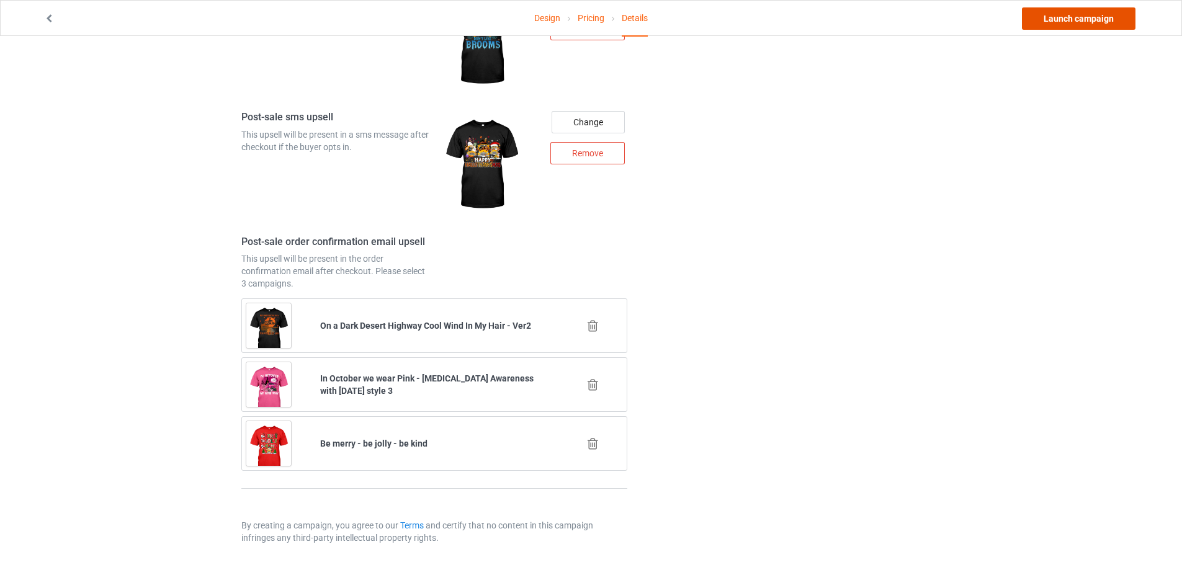
click at [1093, 19] on link "Launch campaign" at bounding box center [1079, 18] width 114 height 22
